Goal: Communication & Community: Answer question/provide support

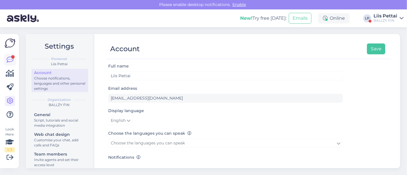
click at [8, 59] on icon at bounding box center [10, 59] width 7 height 7
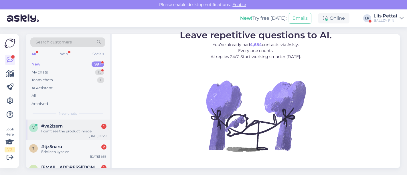
click at [58, 129] on div "I can’t see the product image." at bounding box center [73, 131] width 65 height 5
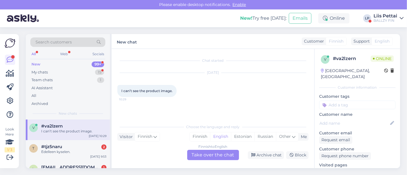
click at [357, 168] on link "https://ballzy.eu/fi/product/a-e-1-low-jq6140-7-5-cnf" at bounding box center [341, 170] width 45 height 5
click at [203, 160] on div "Finnish to English Take over the chat" at bounding box center [213, 155] width 52 height 10
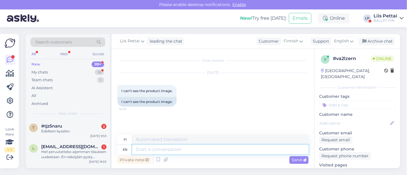
click at [190, 150] on textarea at bounding box center [220, 150] width 176 height 10
type textarea "s"
type textarea "send"
type textarea "lähetä"
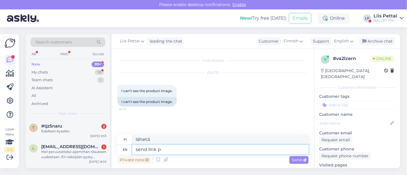
type textarea "send link pl"
type textarea "lähetä"
type textarea "send link please"
type textarea "lähetä linkki, kiitos"
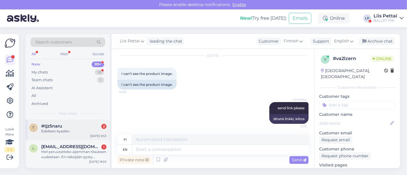
click at [72, 125] on div "#tjz5naru 2" at bounding box center [73, 126] width 65 height 5
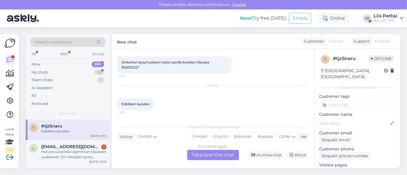
click at [199, 159] on div "Finnish to English Take over the chat" at bounding box center [213, 155] width 52 height 10
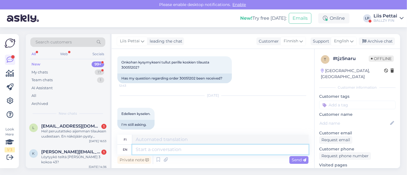
click at [204, 148] on textarea at bounding box center [220, 150] width 176 height 10
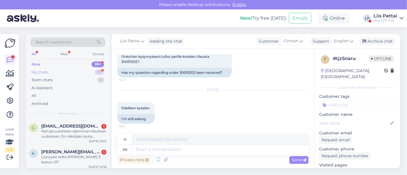
click at [56, 71] on div "My chats 17" at bounding box center [67, 72] width 75 height 8
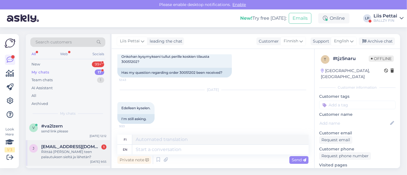
click at [60, 155] on div "Riittää että teen palautuksen sieltä ja lähetän?" at bounding box center [73, 154] width 65 height 10
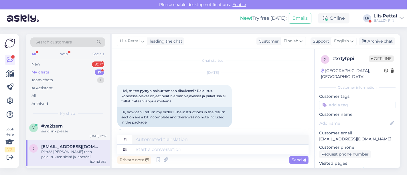
scroll to position [163, 0]
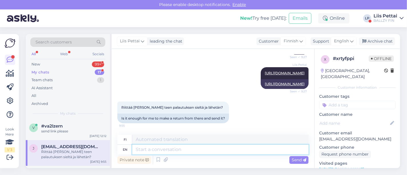
click at [184, 149] on textarea at bounding box center [220, 150] width 176 height 10
type textarea "yes :)"
type textarea "kyllä ​​:)"
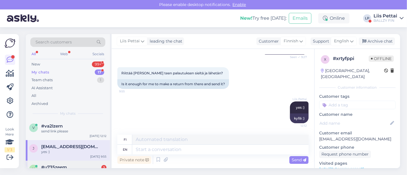
click at [67, 167] on div "#u735zeem 2" at bounding box center [73, 167] width 65 height 5
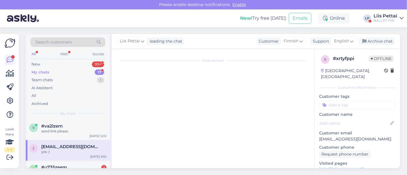
scroll to position [347, 0]
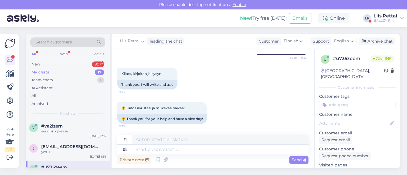
click at [198, 157] on div "Private note Send" at bounding box center [212, 159] width 191 height 11
click at [67, 153] on div "yes :)" at bounding box center [73, 151] width 65 height 5
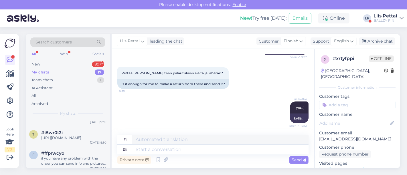
scroll to position [76, 0]
click at [385, 17] on div "Liis Pettai" at bounding box center [385, 16] width 24 height 5
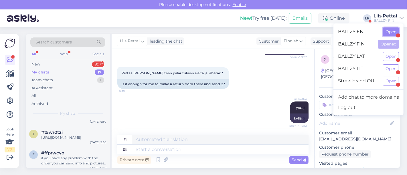
click at [388, 32] on button "Open" at bounding box center [391, 31] width 16 height 9
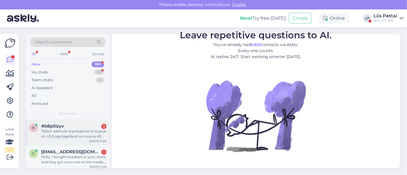
click at [60, 132] on div "Tellisin adimule-d ja kirjas oli et suurus on 43,5 aga tegelikult on suurus 43.…" at bounding box center [73, 134] width 65 height 10
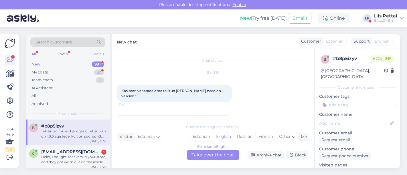
scroll to position [22, 0]
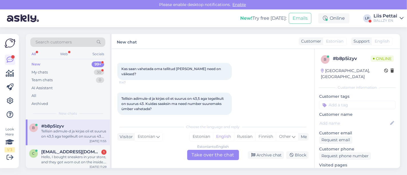
click at [335, 168] on link "https://ballzy.eu/en/product/adimule-jr3587-10-cnf" at bounding box center [341, 170] width 45 height 5
click at [205, 158] on div "Estonian to English Take over the chat" at bounding box center [213, 155] width 52 height 10
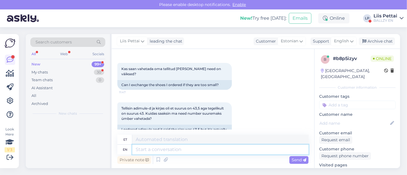
click at [192, 151] on textarea at bounding box center [220, 150] width 176 height 10
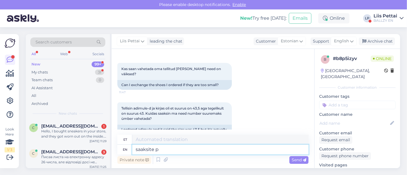
type textarea "saaksite pa"
type textarea "saaksiit"
type textarea "saaksite palun ka"
type textarea "saaksite palun"
type textarea "saaksite palun karbist"
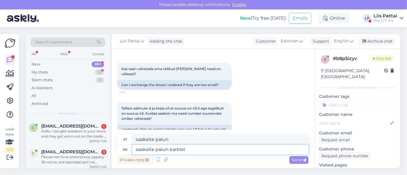
type textarea "saaksite palun karbist"
type textarea "saaksite palun karbist pilti s"
type textarea "saaksite palun karbist pilt"
type textarea "saaksite palun karbist pilti saata, ku"
type textarea "saaksite palun karbist pilti saata,"
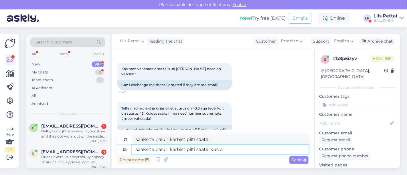
type textarea "saaksite palun karbist pilti saata, kus on"
type textarea "saaksite palun karbist pilti saata, kus"
type textarea "saaksite palun karbist pilti saata, kus on su"
type textarea "saaksite palun karbist pilti saata, kus on"
type textarea "saaksite palun karbist pilti saata, kus on suurused pe"
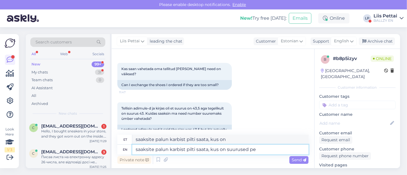
type textarea "saaksite palun karbist pilti saata, kus on suurused"
type textarea "saaksite palun karbist pilti saata, kus on suurused peal?"
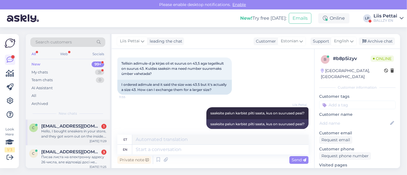
click at [73, 128] on span "ciayevhenii666@icloud.com" at bounding box center [70, 126] width 59 height 5
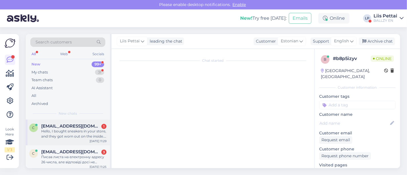
scroll to position [12, 0]
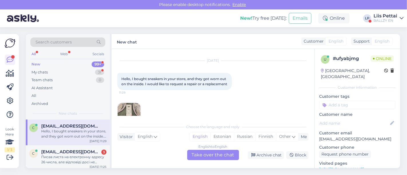
click at [123, 109] on img at bounding box center [129, 114] width 23 height 23
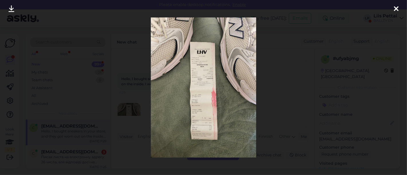
click at [128, 95] on div at bounding box center [203, 87] width 407 height 175
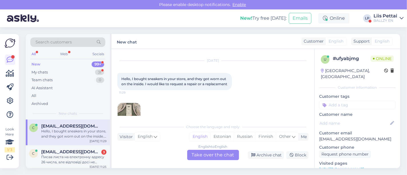
click at [210, 155] on div "English to English Take over the chat" at bounding box center [213, 155] width 52 height 10
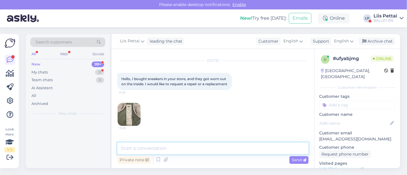
click at [190, 153] on textarea at bounding box center [212, 148] width 191 height 12
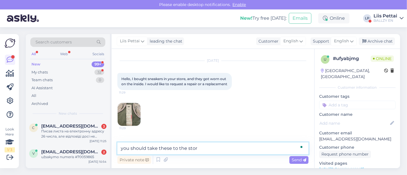
type textarea "you should take these to the store"
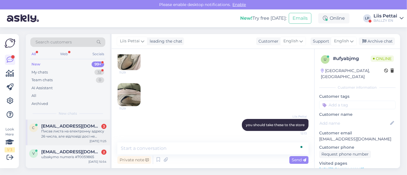
click at [77, 129] on div "Писав листа на електронну адресу 26 числа, але відповіді досі не отримав" at bounding box center [73, 134] width 65 height 10
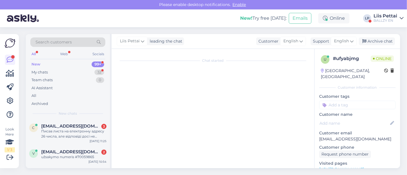
scroll to position [154, 0]
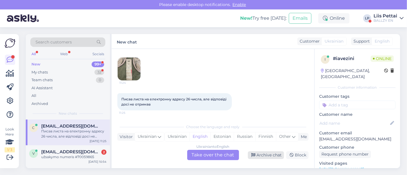
click at [276, 156] on div "Archive chat" at bounding box center [266, 155] width 36 height 8
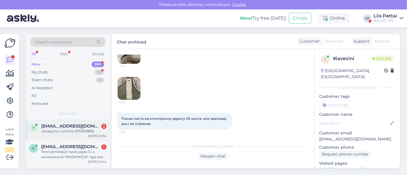
click at [81, 132] on div "užsakymo numeris #70059865" at bounding box center [73, 131] width 65 height 5
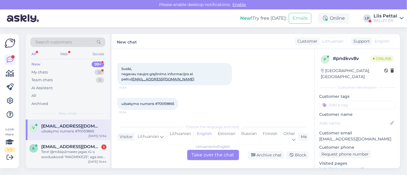
click at [220, 152] on div "Lithuanian to English Take over the chat" at bounding box center [213, 155] width 52 height 10
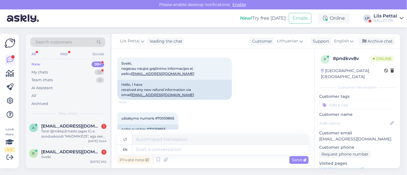
scroll to position [38, 0]
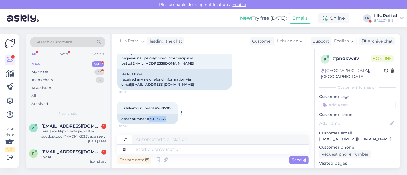
drag, startPoint x: 149, startPoint y: 119, endPoint x: 166, endPoint y: 119, distance: 16.9
click at [166, 119] on div "order number #70059865" at bounding box center [147, 119] width 61 height 10
click at [340, 43] on span "English" at bounding box center [341, 41] width 15 height 6
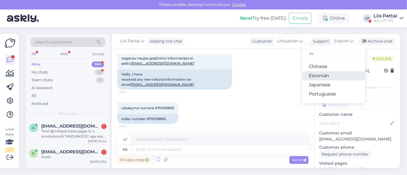
type input "es"
drag, startPoint x: 316, startPoint y: 77, endPoint x: 206, endPoint y: 145, distance: 129.4
click at [316, 77] on link "Estonian" at bounding box center [333, 75] width 63 height 9
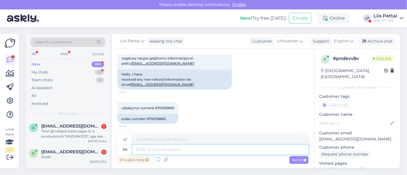
click at [196, 153] on textarea at bounding box center [220, 150] width 176 height 10
paste textarea "elmyra21@gmail.com"
type textarea "elmyra21@gmail.com"
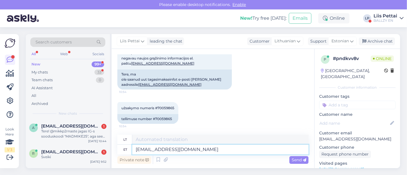
type textarea "elmyra21@gmail.com"
type textarea "e"
paste textarea "Millal ma saan tagastatud toote eest raha tagasi? Teie tagastuse töötlemine või…"
type textarea "Millal ma saan tagastatud toote eest raha tagasi? Teie tagastuse töötlemine või…"
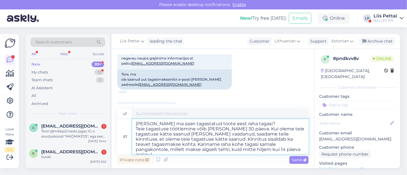
type textarea "Kada gausiu grąžinamą prekę? Jūsų grąžinimo apdorojimas gali užtrukti iki 30 di…"
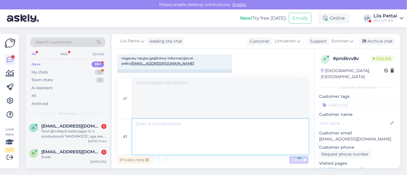
scroll to position [134, 0]
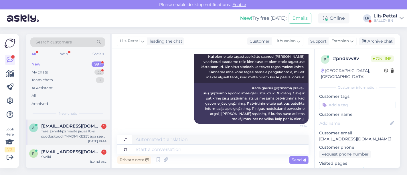
click at [77, 133] on div "Tere! @mikkp2rnaste jagas IG-s sooduskoodi "MADMIKE25", aga see hetkel ei tundu…" at bounding box center [73, 134] width 65 height 10
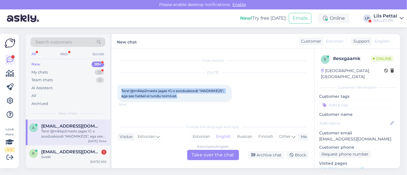
drag, startPoint x: 118, startPoint y: 86, endPoint x: 183, endPoint y: 101, distance: 66.8
click at [183, 101] on div "Tere! @mikkp2rnaste jagas IG-s sooduskoodi "MADMIKE25", aga see hetkel ei tundu…" at bounding box center [174, 93] width 114 height 17
copy span "Tere! @mikkp2rnaste jagas IG-s sooduskoodi "MADMIKE25", aga see hetkel ei tundu…"
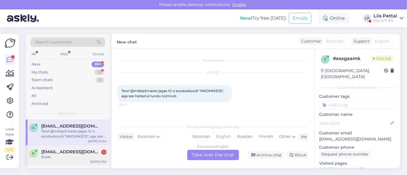
click at [51, 156] on div "Sveiki" at bounding box center [73, 156] width 65 height 5
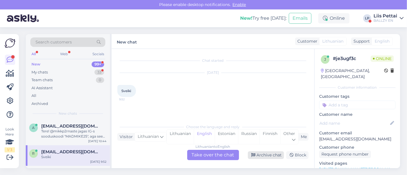
click at [257, 154] on div "Archive chat" at bounding box center [266, 155] width 36 height 8
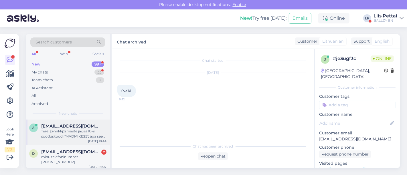
click at [71, 142] on div "a annika.pajupuu@gmail.com Tere! @mikkp2rnaste jagas IG-s sooduskoodi "MADMIKE2…" at bounding box center [68, 133] width 84 height 26
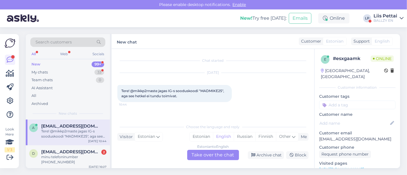
click at [198, 156] on div "Estonian to English Take over the chat" at bounding box center [213, 155] width 52 height 10
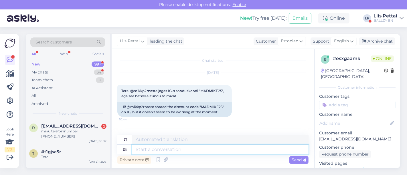
click at [183, 152] on textarea at bounding box center [220, 150] width 176 height 10
type textarea "t"
type textarea "Terem"
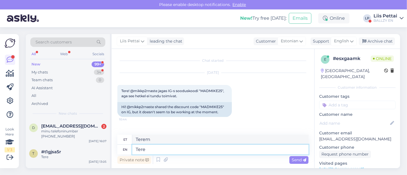
type textarea "Tere"
type textarea "Terem k"
type textarea "Terem"
type textarea "Terem kood ke"
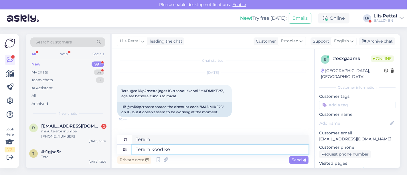
type textarea "Terem kood"
type textarea "Tere"
type textarea "Terem"
type textarea "Tere k"
type textarea "Tere"
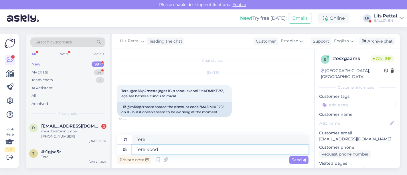
type textarea "Tere kood k"
type textarea "Tere kood"
type textarea "Tere"
type textarea "Tere, ko"
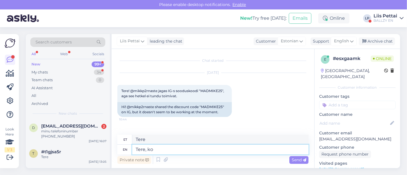
type textarea "Tere,"
type textarea "Tere, koo"
type textarea "Tere, kood keh"
type textarea "Tere, kood"
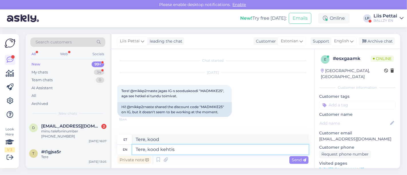
type textarea "Tere, kood kehtis 2"
type textarea "Tere, kood kehtis"
type textarea "Tere, kood kehtis 25"
type textarea "Tere, kood kehtis 28.09-ni"
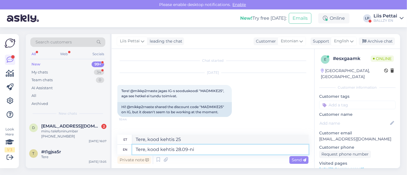
type textarea "Tere, kood kehtis 28.09-ni"
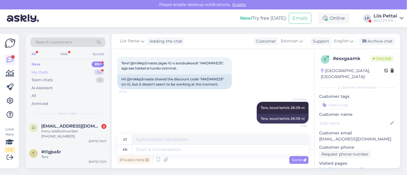
click at [60, 70] on div "My chats 34" at bounding box center [67, 72] width 75 height 8
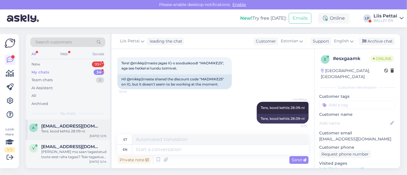
click at [65, 126] on span "annika.pajupuu@gmail.com" at bounding box center [70, 126] width 59 height 5
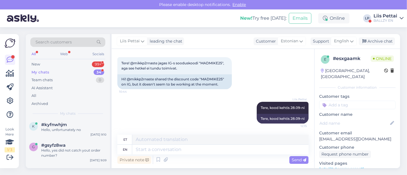
scroll to position [178, 0]
click at [396, 19] on div "BALLZY EN" at bounding box center [385, 20] width 24 height 5
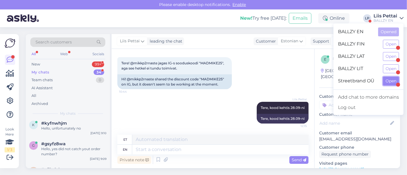
click at [389, 78] on button "Open" at bounding box center [391, 81] width 16 height 9
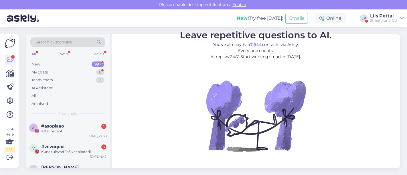
click at [49, 67] on div "New 99+" at bounding box center [67, 64] width 75 height 8
click at [48, 71] on div "My chats 8" at bounding box center [67, 72] width 75 height 8
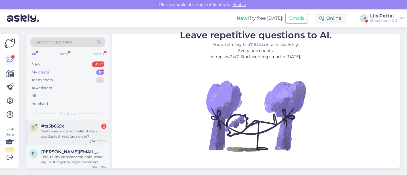
click at [71, 136] on div "Veebipoes ei ole võimalik id kaardi soodustust kasutada üldse?" at bounding box center [73, 134] width 65 height 10
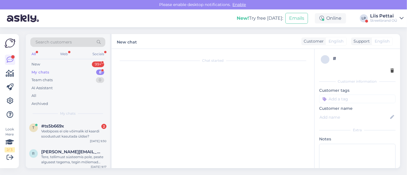
scroll to position [178, 0]
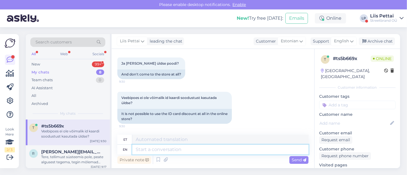
click at [218, 153] on textarea at bounding box center [220, 150] width 176 height 10
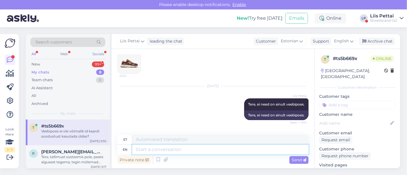
scroll to position [178, 0]
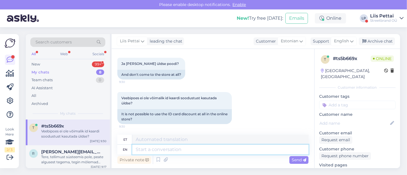
click at [246, 148] on textarea at bounding box center [220, 150] width 176 height 10
type textarea "ei o"
type textarea "ei"
type textarea "ei ole, aga"
type textarea "ei ole,"
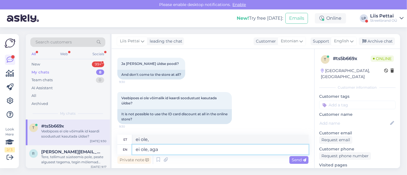
type textarea "ei ole, aga"
type textarea "e"
type textarea "ei"
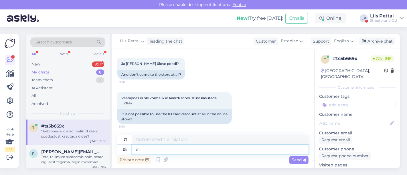
type textarea "ei"
type textarea "ei ole, v"
type textarea "ei ole,"
type textarea "ei ole, võin"
type textarea "ei ole, või"
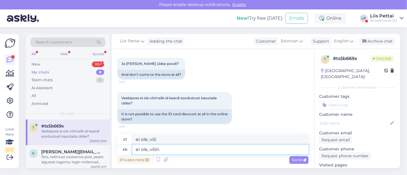
type textarea "ei ole, võin t"
type textarea "ei ole, võin"
type textarea "ei ole, võin teile"
type textarea "ei ole, võin teile sooduskoodi an"
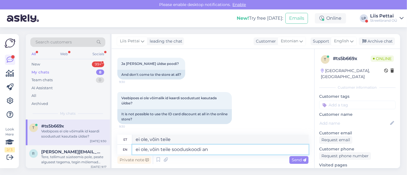
type textarea "ei ole, võin teile sooduskoodi"
type textarea "ei ole, võin teile sooduskoodi anda 1"
type textarea "ei ole, võin teile sooduskoodi anda"
type textarea "ei ole, võin teile sooduskoodi anda 10%"
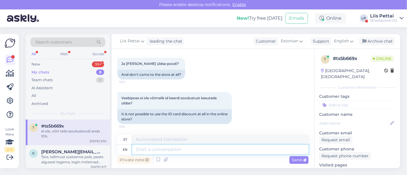
scroll to position [213, 0]
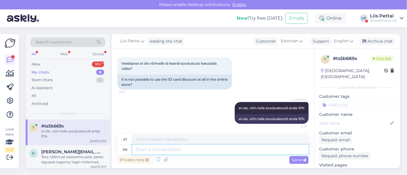
paste textarea "LPG76K3DZHYK"
type textarea "LPG76K3DZHYK"
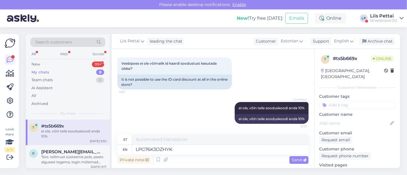
click at [154, 116] on div "Liis Pettai ei ole, võin teile sooduskoodi anda 10% 12:16 ei ole, võin teile so…" at bounding box center [212, 113] width 191 height 34
type textarea "LPG76K3DZHYK"
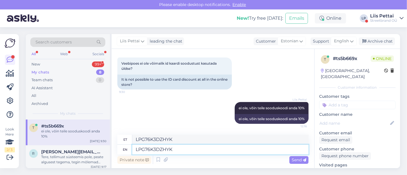
click at [185, 151] on textarea "LPG76K3DZHYK" at bounding box center [220, 150] width 176 height 10
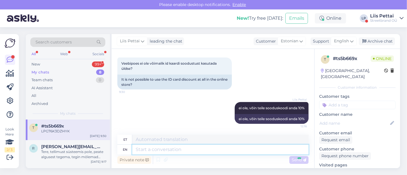
scroll to position [247, 0]
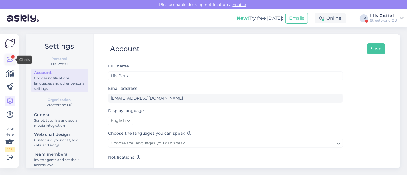
click at [8, 62] on icon at bounding box center [10, 59] width 7 height 7
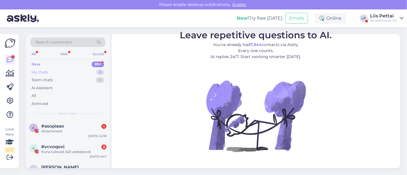
click at [50, 69] on div "My chats 8" at bounding box center [67, 72] width 75 height 8
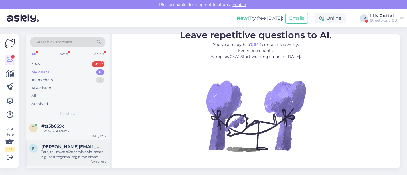
click at [48, 154] on div "Tere, tellimust süsteemis pole, peate algusest tegema, tegin mõlemad kinkekaard…" at bounding box center [73, 154] width 65 height 10
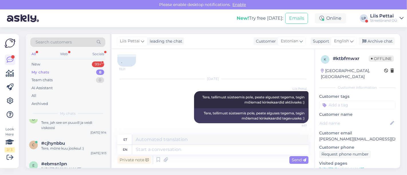
scroll to position [136, 0]
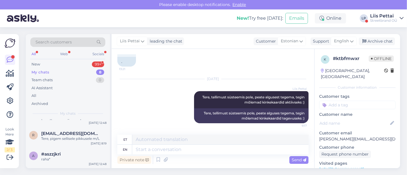
click at [384, 18] on div "Liis Pettai" at bounding box center [383, 16] width 27 height 5
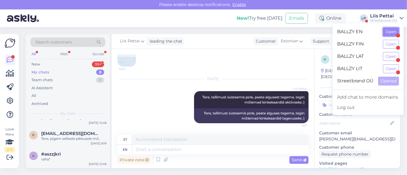
click at [388, 30] on button "Open" at bounding box center [391, 31] width 16 height 9
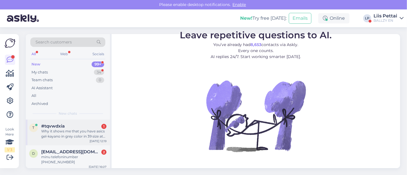
click at [78, 131] on div "Why it shows me that you have asics gel-kayano in grey color in 39 size at ülem…" at bounding box center [73, 134] width 65 height 10
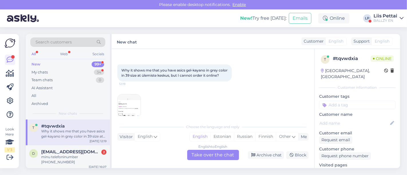
scroll to position [33, 0]
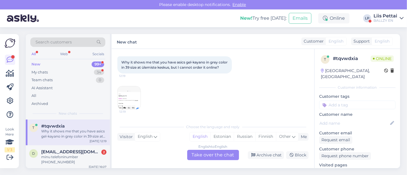
click at [126, 90] on img at bounding box center [129, 97] width 23 height 23
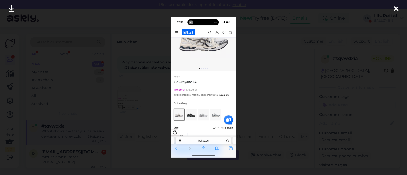
click at [126, 90] on div at bounding box center [203, 87] width 407 height 175
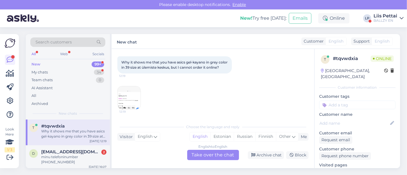
click at [343, 168] on link "https://ballzy.eu/en/product/gel-kayano-14-1202a056-109-36-cnf" at bounding box center [341, 170] width 45 height 5
click at [345, 168] on link "https://ballzy.eu/en/product/gel-kayano-14-1202a056-109-36-cnf" at bounding box center [341, 170] width 45 height 5
click at [204, 158] on div "English to English Take over the chat" at bounding box center [213, 155] width 52 height 10
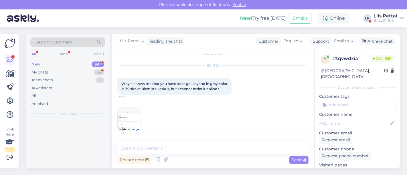
scroll to position [12, 0]
click at [191, 153] on textarea at bounding box center [212, 148] width 191 height 12
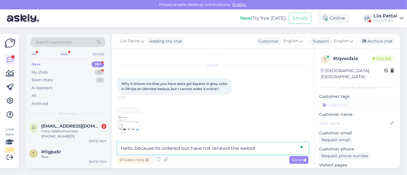
type textarea "Hello, because its ordered but have not renewd the website"
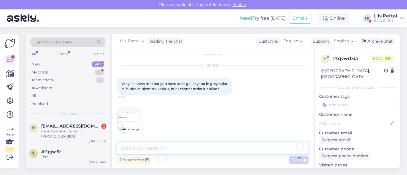
scroll to position [36, 0]
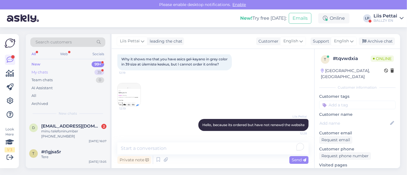
click at [81, 70] on div "My chats 35" at bounding box center [67, 72] width 75 height 8
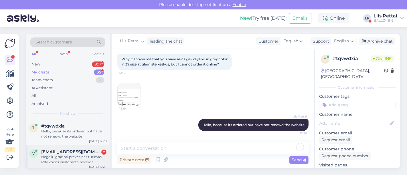
click at [64, 156] on div "Negaliu grąžinti prekės nes turimas PIN kodas paštomate neveikia" at bounding box center [73, 159] width 65 height 10
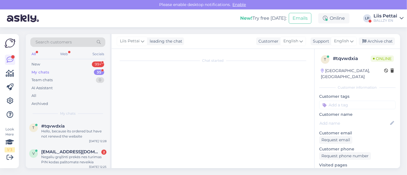
scroll to position [213, 0]
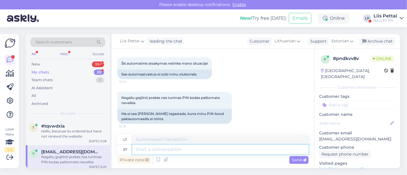
click at [220, 149] on textarea at bounding box center [220, 150] width 176 height 10
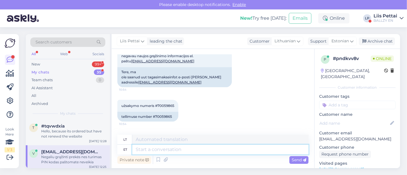
scroll to position [53, 0]
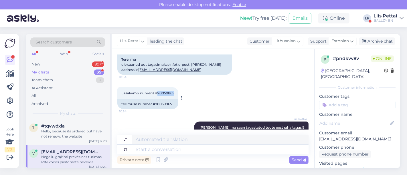
drag, startPoint x: 157, startPoint y: 93, endPoint x: 176, endPoint y: 92, distance: 19.4
click at [176, 92] on div "užsakymo numeris #70059865 10:54" at bounding box center [147, 93] width 61 height 12
copy span "70059865"
drag, startPoint x: 366, startPoint y: 134, endPoint x: 318, endPoint y: 135, distance: 47.5
click at [319, 136] on p "viktorja.vs@gmail.com" at bounding box center [357, 139] width 76 height 6
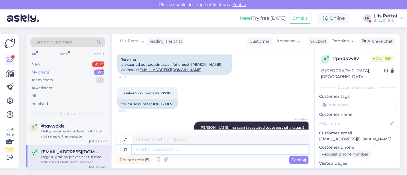
click at [258, 147] on textarea at bounding box center [220, 150] width 176 height 10
type textarea "k"
type textarea "saadame"
type textarea "mes siunčiame"
type textarea "saadame teile ema"
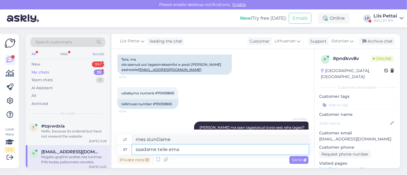
type textarea "mes jums atsiųsime"
type textarea "saadame teile emailile omniva"
type textarea "atsiųsime jums el. laišką"
type textarea "saadame teile emailile omniva sa"
type textarea "Mes jums atsiųsime el. laišką su „Omniva“"
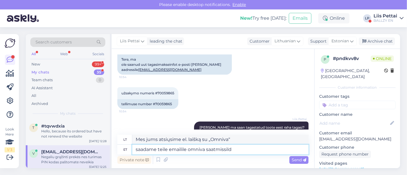
type textarea "saadame teile emailile omniva saatmissildi"
type textarea "„Omniva“ siuntimo etiketę atsiųsime jums el. paštu."
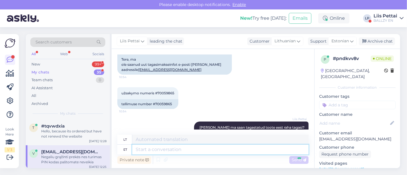
scroll to position [247, 0]
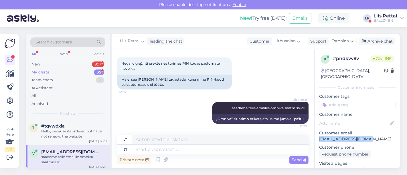
drag, startPoint x: 380, startPoint y: 134, endPoint x: 317, endPoint y: 132, distance: 62.6
click at [317, 132] on div "p # pndkvv8v Online Lithuania, Vilnius Customer information Customer tags Custo…" at bounding box center [356, 169] width 85 height 241
copy p "viktorja.vs@gmail.com"
click at [99, 157] on div "saadame teile emailile omniva saatmissildi" at bounding box center [73, 159] width 65 height 10
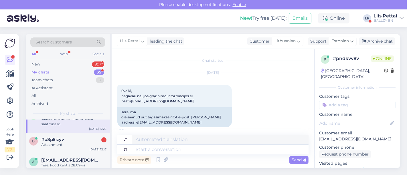
scroll to position [25, 0]
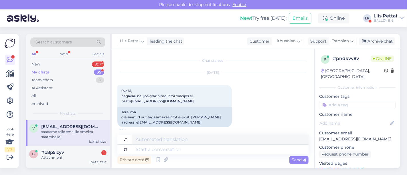
click at [99, 157] on div "Attachment" at bounding box center [73, 157] width 65 height 5
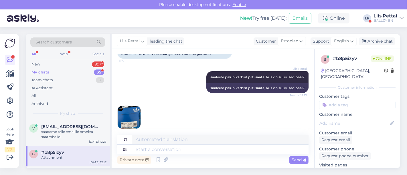
click at [127, 109] on img at bounding box center [129, 117] width 23 height 23
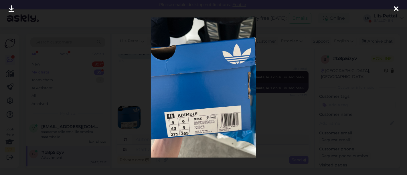
click at [118, 89] on div at bounding box center [203, 87] width 407 height 175
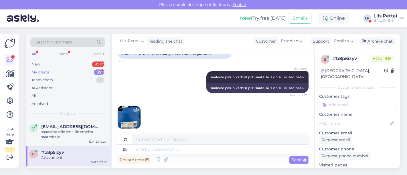
drag, startPoint x: 314, startPoint y: 112, endPoint x: 311, endPoint y: 94, distance: 17.3
click at [311, 94] on div "Chat started Sep 30 2025 Kas saan vahetada oma tellitud kosse kui need on väiks…" at bounding box center [256, 108] width 288 height 119
click at [236, 144] on textarea at bounding box center [220, 140] width 176 height 10
click at [236, 150] on textarea at bounding box center [220, 150] width 176 height 10
type textarea "tellimuse n"
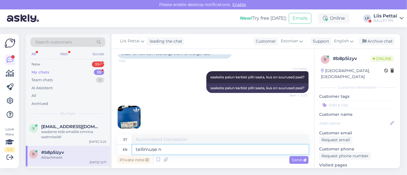
type textarea "tellimuse"
type textarea "tellimuse number k"
type textarea "tellimuse number"
type textarea "tellimuse number ka pal"
type textarea "tellimuse number ka"
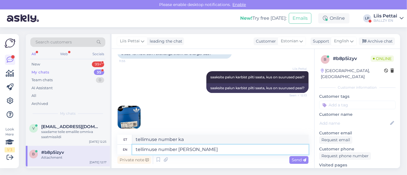
type textarea "tellimuse number ka palun?"
type textarea "tellimisnumber kas palun?"
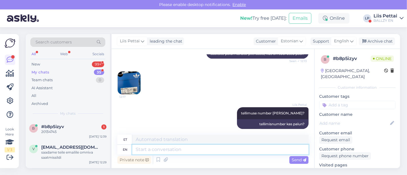
scroll to position [172, 0]
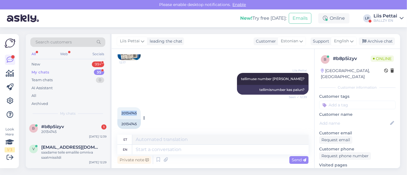
drag, startPoint x: 120, startPoint y: 106, endPoint x: 139, endPoint y: 108, distance: 18.9
click at [139, 108] on div "20134745 12:39" at bounding box center [128, 113] width 23 height 12
copy span "20134745"
click at [58, 64] on div "New 99+" at bounding box center [67, 64] width 75 height 8
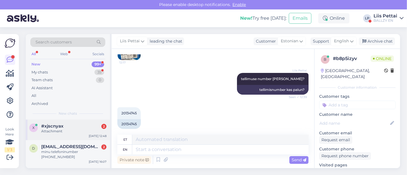
click at [74, 120] on div "x #xjscnyax 2 Attachment Sep 30 12:48" at bounding box center [68, 130] width 84 height 21
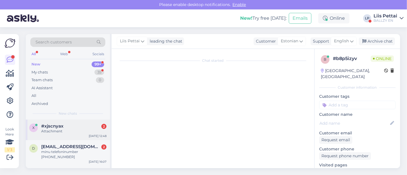
scroll to position [23, 0]
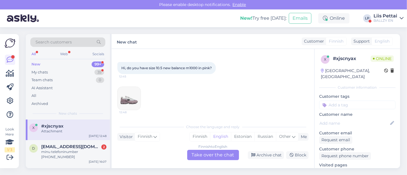
click at [74, 120] on div "x #xjscnyax Attachment Sep 30 12:48" at bounding box center [68, 130] width 84 height 21
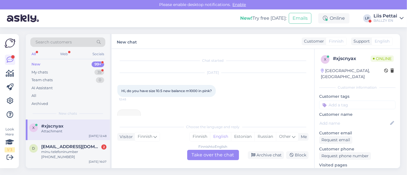
click at [77, 127] on div "#xjscnyax" at bounding box center [73, 126] width 65 height 5
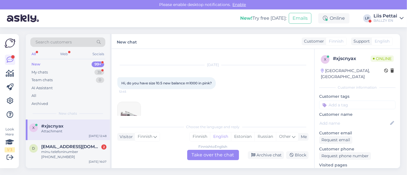
scroll to position [23, 0]
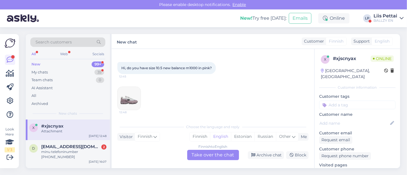
click at [359, 168] on link "https://ballzy.eu/en/product/new-balance-m1000-m1000psy-5-cnf" at bounding box center [341, 170] width 45 height 5
click at [211, 152] on div "Finnish to English Take over the chat" at bounding box center [213, 155] width 52 height 10
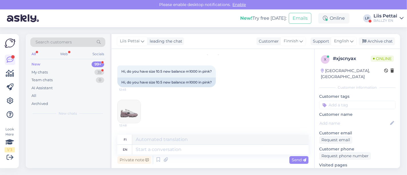
scroll to position [19, 0]
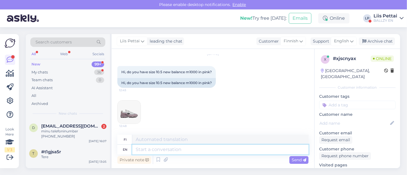
click at [202, 147] on textarea at bounding box center [220, 150] width 176 height 10
type textarea "Hello,"
type textarea "Hei,"
type textarea "Hello, these a"
type textarea "Hei, nämä"
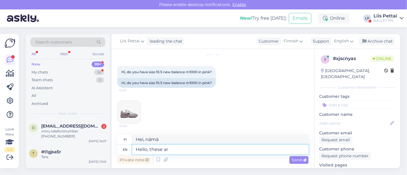
type textarea "Hello, these are"
type textarea "Hei, nämä ovat"
type textarea "Hello, these are women si"
type textarea "Hei, nämä ovat naisia"
type textarea "Hello, these are women sizes s"
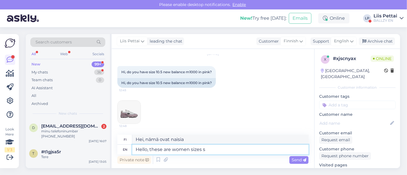
type textarea "Hei, nämä ovat naisten kokoja"
type textarea "Hello, these are women sizes so made o"
type textarea "Hei, nämä ovat naisten kokoja, joten ne on tehty."
type textarea "Hello, these are women sizes so made only to"
type textarea "Hei, nämä ovat naisten kokoja, joten niitä valmistetaan vain."
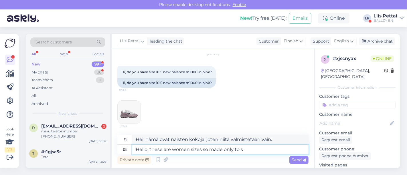
type textarea "Hello, these are women sizes so made only to si"
type textarea "Hei, nämä ovat naisten kokoja, joten ne on tehty vain"
type textarea "Hello, these are women sizes so made only to size 4"
type textarea "Hei, nämä ovat naisten kokoja, joten ne valmistetaan vain mittatilaustyönä."
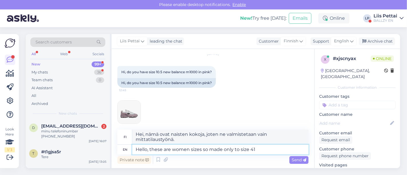
scroll to position [23, 0]
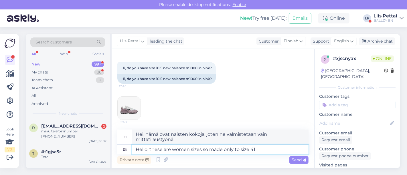
type textarea "Hello, these are women sizes so made only to size 41,"
type textarea "Hei, nämä ovat naisten kokoja, joten niitä valmistetaan vain koossa 41."
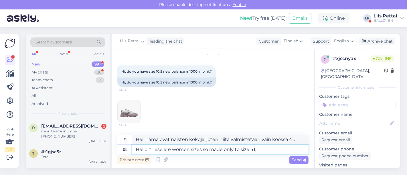
scroll to position [19, 0]
type textarea "Hello, these are women sizes so made only to size 41,4"
type textarea "Hei, nämä ovat naisten kokoja, joten niitä valmistetaan vain koossa 41,4."
type textarea "Hello, these are women sizes so made only to size 41,5"
type textarea "Hei, nämä ovat naisten kokoja, joten niitä valmistetaan vain koossa 41,5."
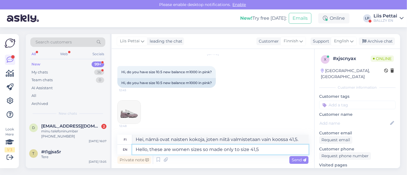
type textarea "Hello, these are women sizes so made only to size 41,5"
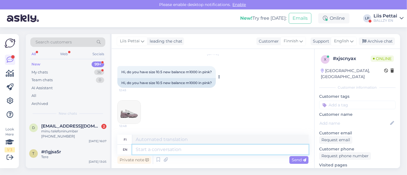
scroll to position [58, 0]
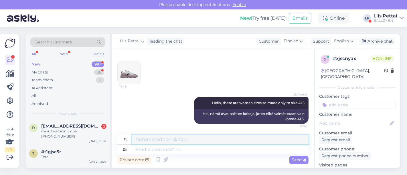
click at [216, 140] on textarea at bounding box center [220, 140] width 176 height 10
click at [66, 154] on div "Tere" at bounding box center [73, 156] width 65 height 5
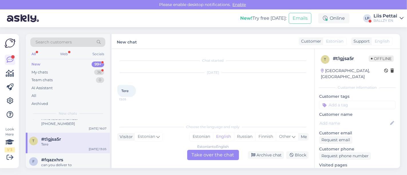
scroll to position [25, 0]
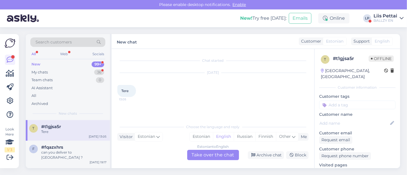
click at [66, 150] on div "can you deliver to france ?" at bounding box center [73, 155] width 65 height 10
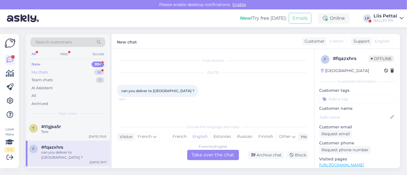
click at [46, 71] on div "My chats" at bounding box center [39, 72] width 16 height 6
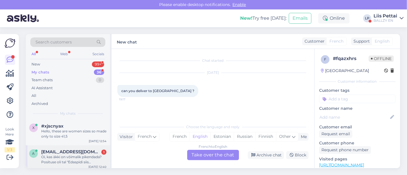
click at [73, 163] on div "Oi, kas äkki on võimalik pikendada? Posituse oli tal "Edaspidi siis "MADMIKE25"…" at bounding box center [73, 159] width 65 height 10
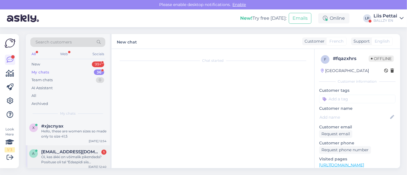
scroll to position [72, 0]
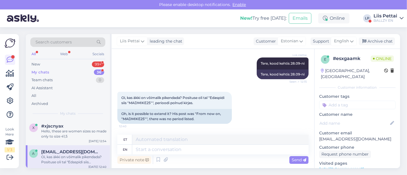
click at [53, 72] on div "My chats 36" at bounding box center [67, 72] width 75 height 8
click at [53, 66] on div "New 99+" at bounding box center [67, 64] width 75 height 8
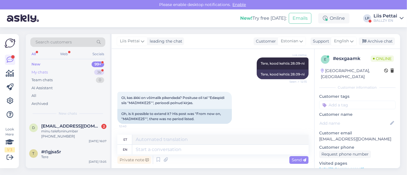
click at [60, 73] on div "My chats 36" at bounding box center [67, 72] width 75 height 8
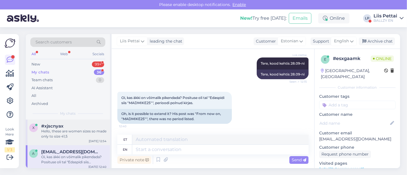
click at [62, 136] on div "Hello, these are women sizes so made only to size 41,5" at bounding box center [73, 134] width 65 height 10
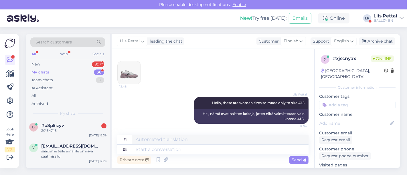
scroll to position [51, 0]
click at [62, 136] on div "b #b8p5izyv 1 20134745 Sep 30 12:39" at bounding box center [68, 130] width 84 height 21
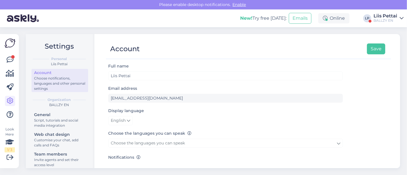
click at [386, 19] on div "BALLZY EN" at bounding box center [385, 20] width 24 height 5
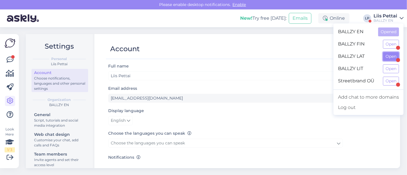
click at [388, 56] on button "Open" at bounding box center [391, 56] width 16 height 9
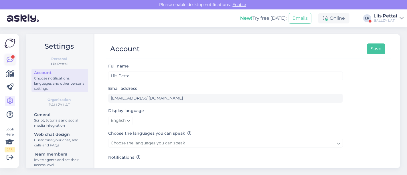
click at [10, 57] on icon at bounding box center [10, 59] width 7 height 7
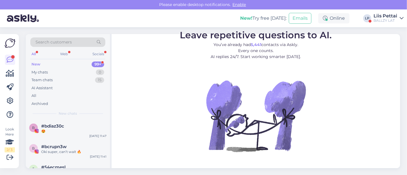
click at [390, 18] on div "Liis Pettai" at bounding box center [385, 16] width 24 height 5
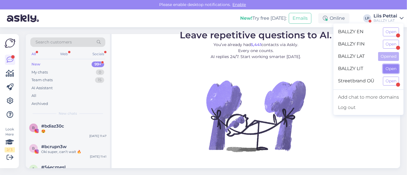
click at [389, 69] on button "Open" at bounding box center [391, 68] width 16 height 9
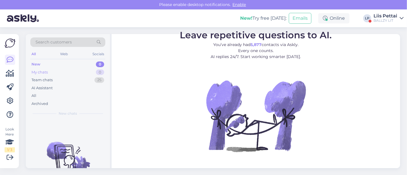
click at [49, 73] on div "My chats 0" at bounding box center [67, 72] width 75 height 8
click at [46, 61] on div "New 0" at bounding box center [67, 64] width 75 height 8
click at [45, 73] on div "My chats" at bounding box center [39, 72] width 16 height 6
click at [43, 80] on div "Team chats" at bounding box center [41, 80] width 21 height 6
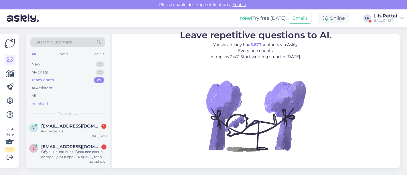
click at [40, 102] on div "Archived" at bounding box center [39, 104] width 17 height 6
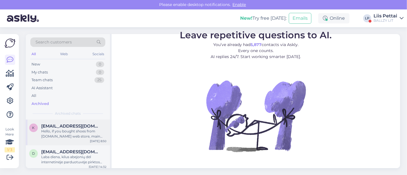
click at [49, 128] on span "kristina.velickaite2018@gmail.com" at bounding box center [70, 126] width 59 height 5
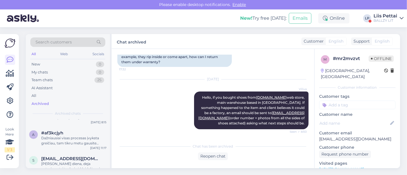
scroll to position [533, 0]
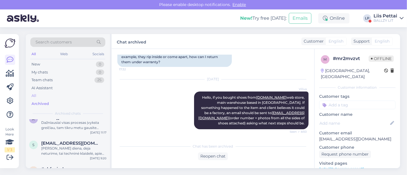
click at [44, 97] on div "All" at bounding box center [67, 96] width 75 height 8
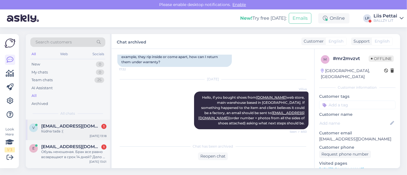
click at [54, 129] on div "liūdna tada :(" at bounding box center [73, 131] width 65 height 5
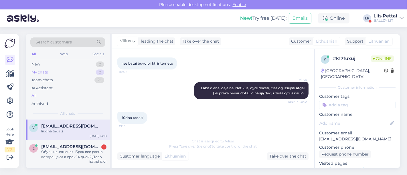
click at [58, 69] on div "My chats 0" at bounding box center [67, 72] width 75 height 8
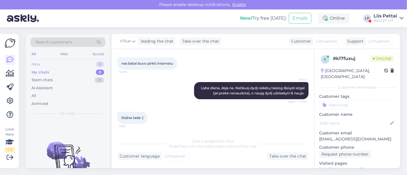
click at [56, 64] on div "New 0" at bounding box center [67, 64] width 75 height 8
click at [53, 73] on div "My chats 0" at bounding box center [67, 72] width 75 height 8
click at [50, 81] on div "Team chats" at bounding box center [41, 80] width 21 height 6
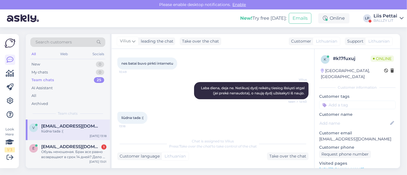
click at [386, 22] on div "BALLZY LIT" at bounding box center [385, 20] width 24 height 5
